Goal: Transaction & Acquisition: Subscribe to service/newsletter

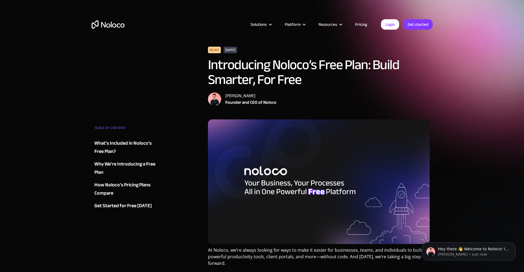
click at [357, 25] on link "Pricing" at bounding box center [361, 24] width 26 height 7
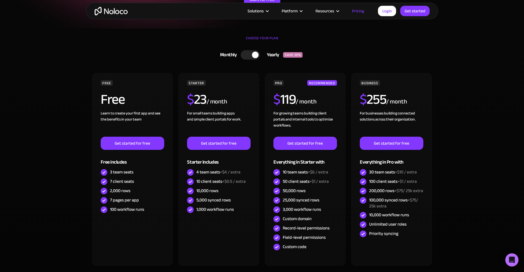
click at [200, 48] on link "Monthly Yearly SAVE 20%" at bounding box center [262, 55] width 170 height 14
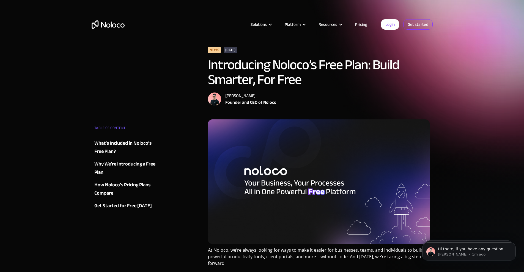
click at [0, 0] on link "Get started" at bounding box center [0, 0] width 0 height 0
click at [417, 22] on link "Get started" at bounding box center [417, 24] width 29 height 10
